Goal: Transaction & Acquisition: Purchase product/service

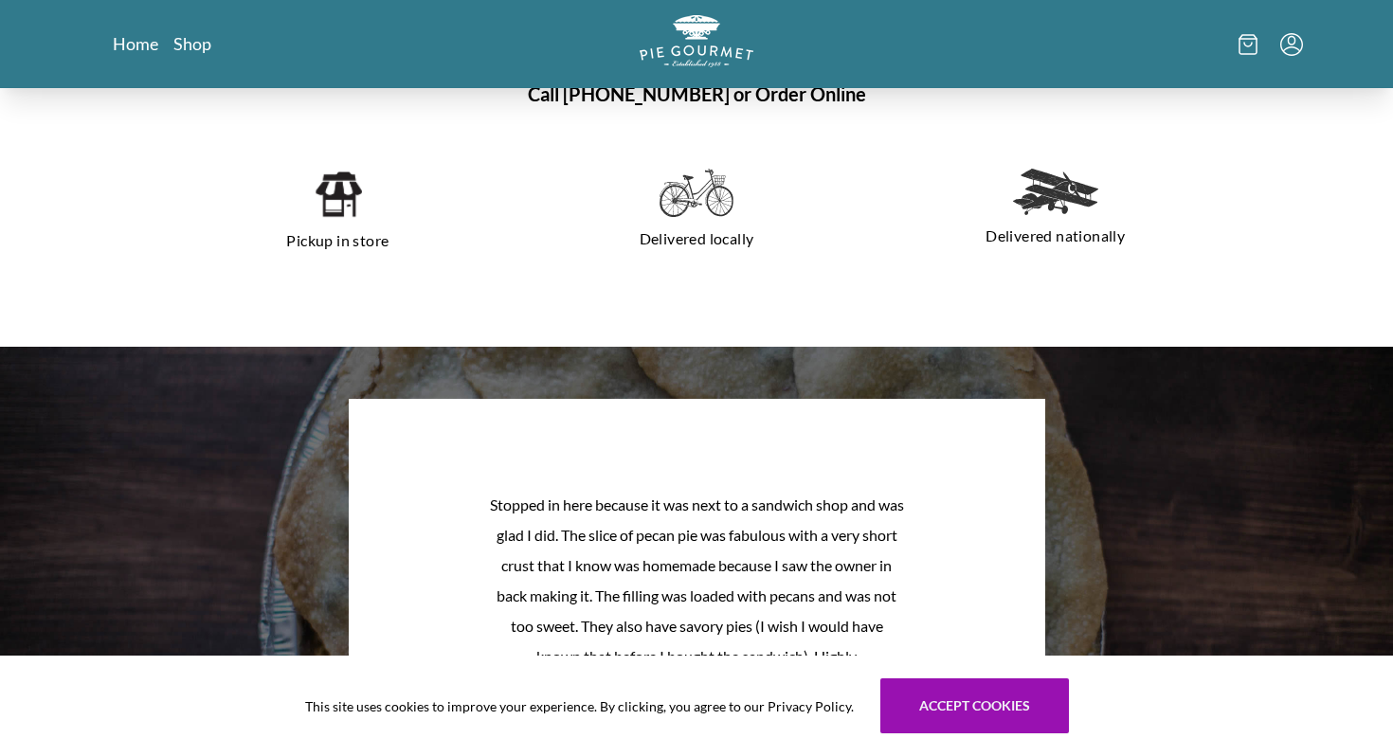
scroll to position [1377, 0]
click at [1245, 48] on icon at bounding box center [1247, 44] width 19 height 21
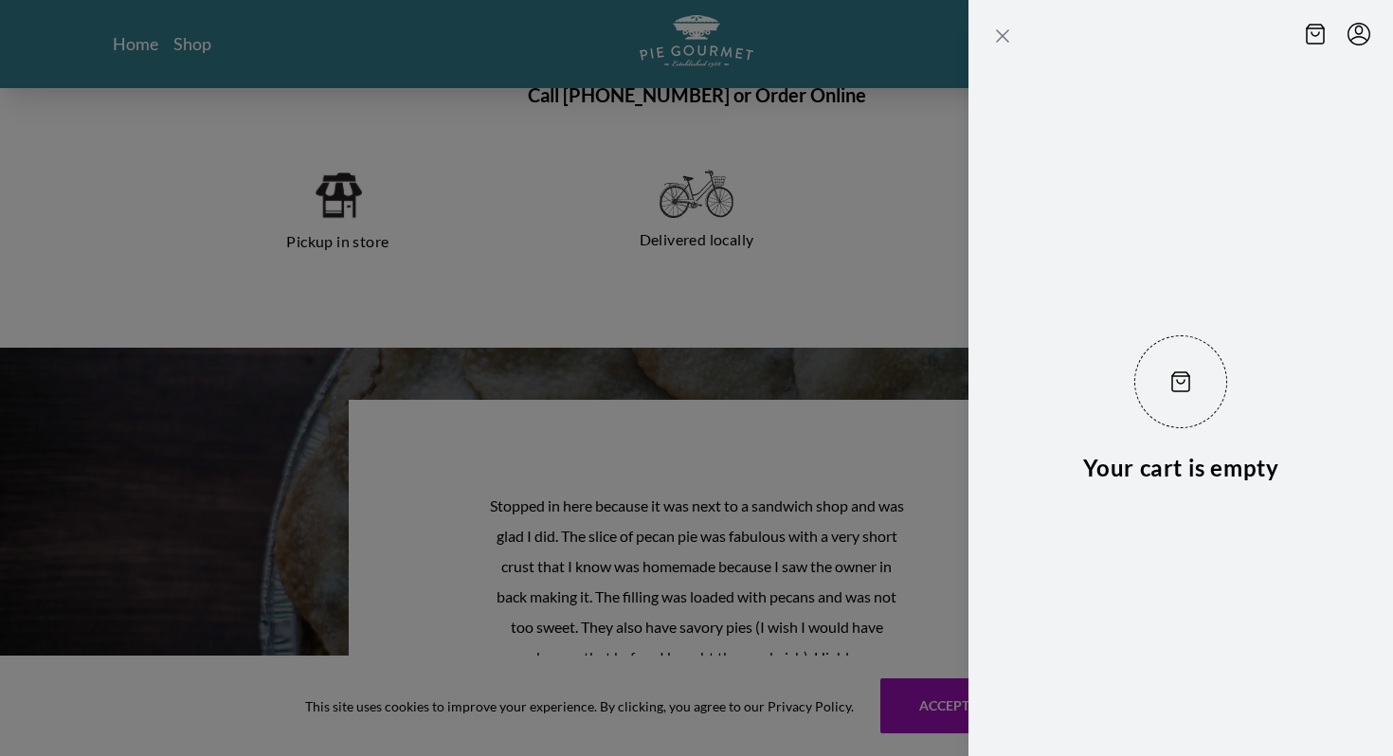
click at [1001, 39] on icon "Close panel" at bounding box center [1002, 36] width 23 height 23
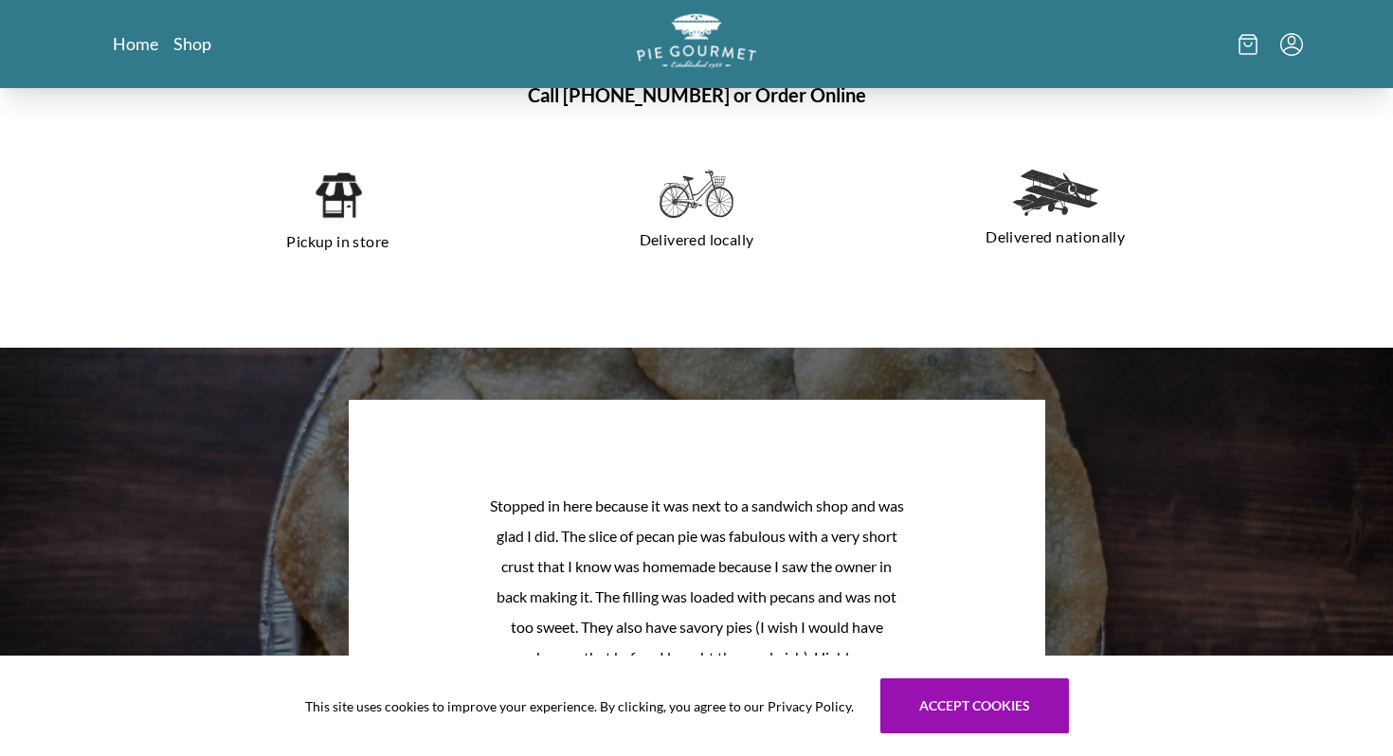
click at [691, 32] on img "Logo" at bounding box center [696, 40] width 119 height 55
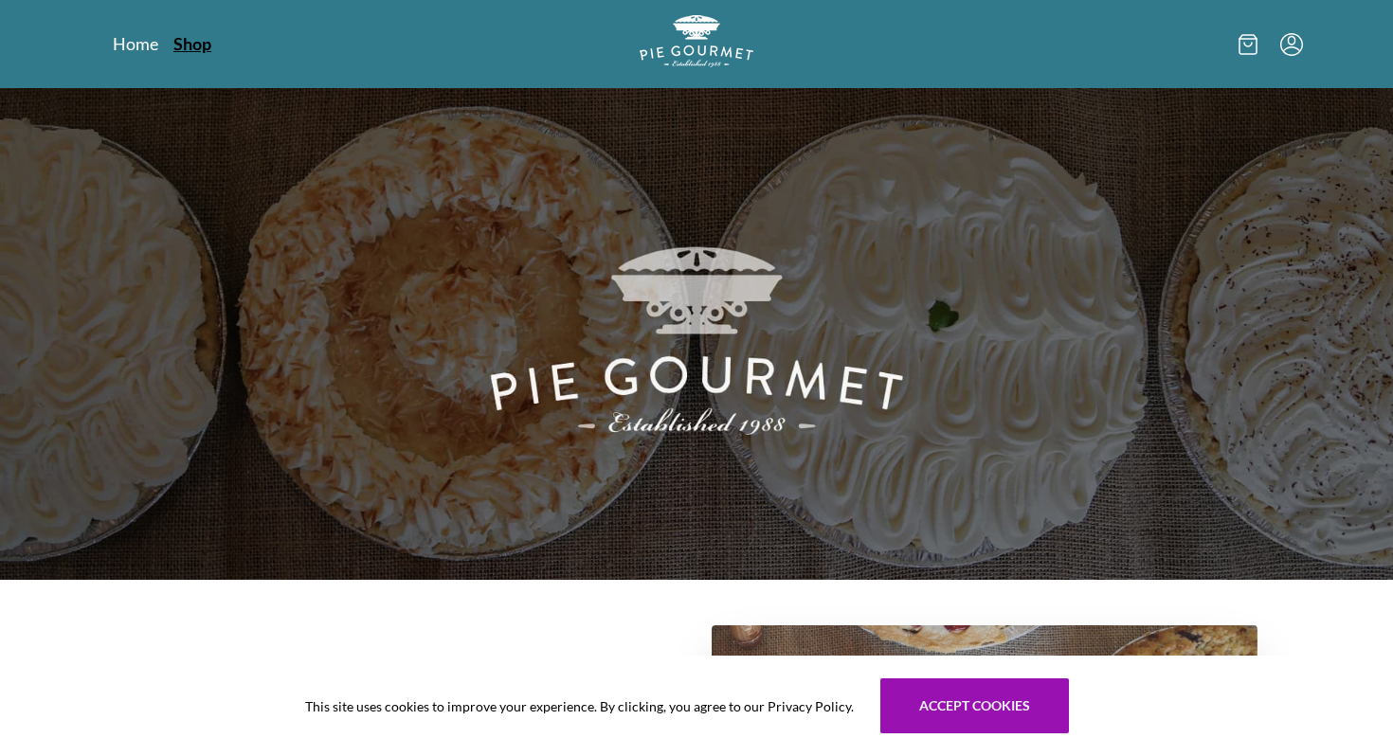
click at [181, 46] on link "Shop" at bounding box center [192, 43] width 38 height 23
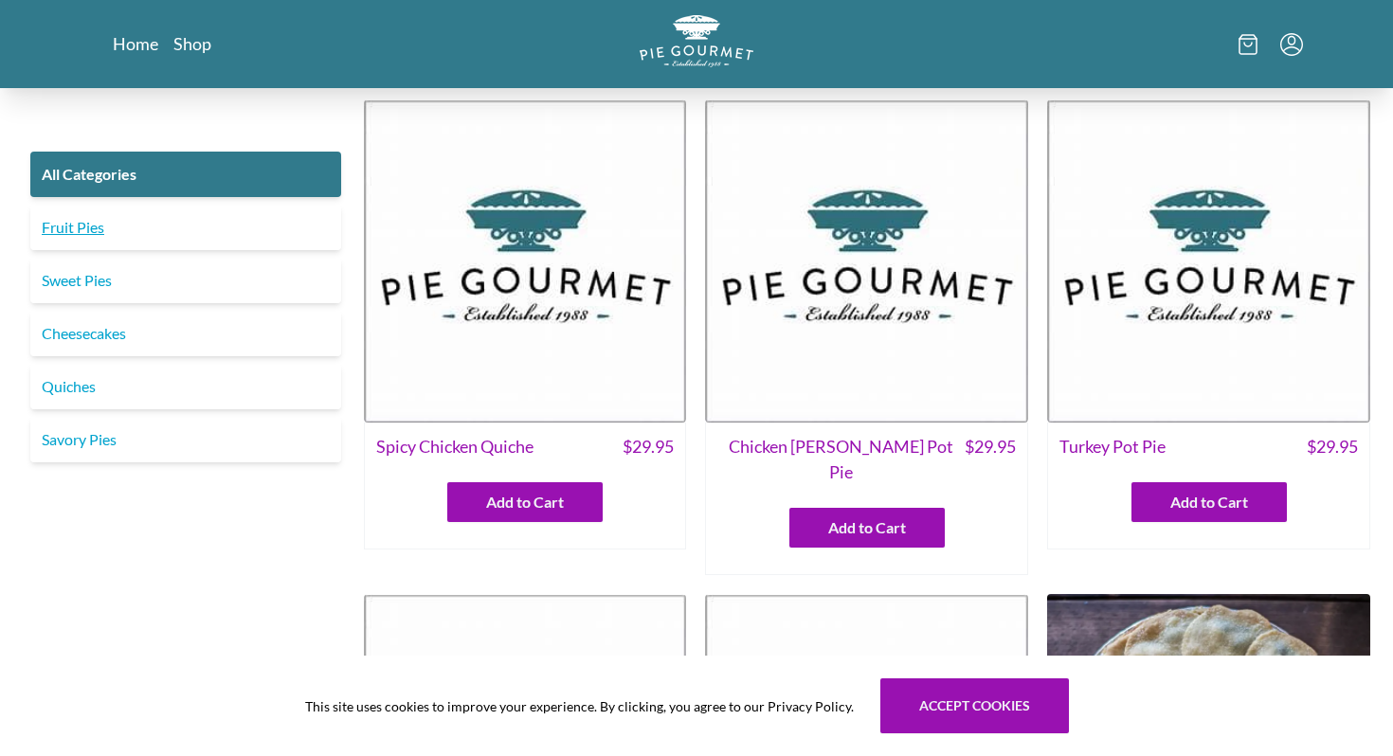
click at [153, 224] on link "Fruit Pies" at bounding box center [185, 227] width 311 height 45
